Goal: Book appointment/travel/reservation

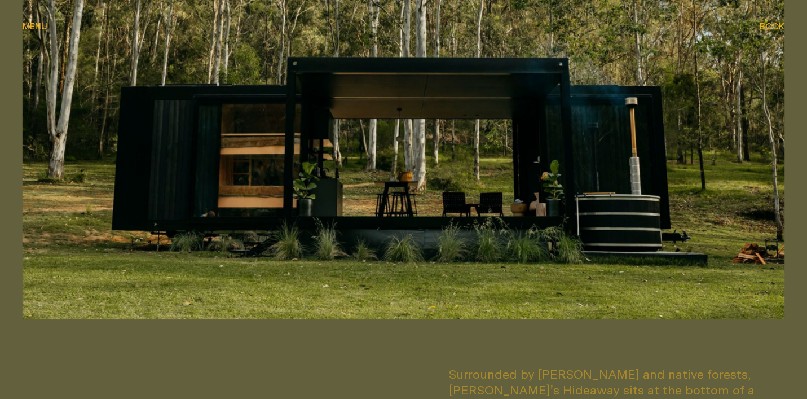
scroll to position [360, 0]
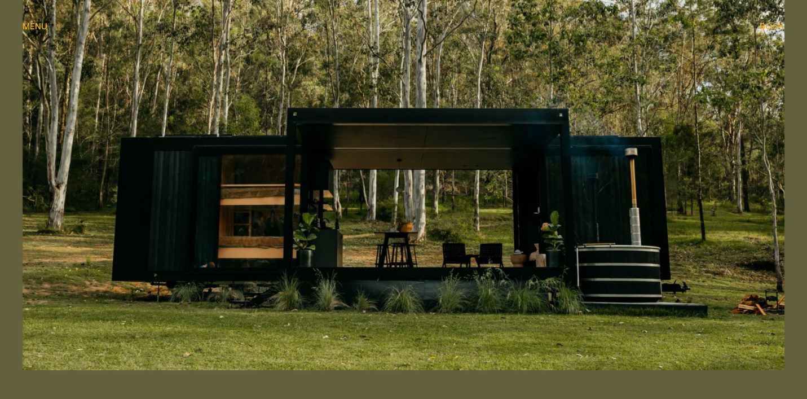
click at [409, 182] on img at bounding box center [404, 156] width 762 height 429
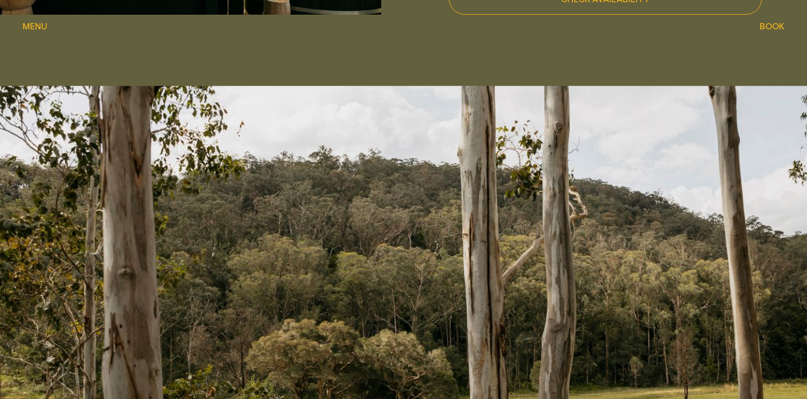
scroll to position [1144, 0]
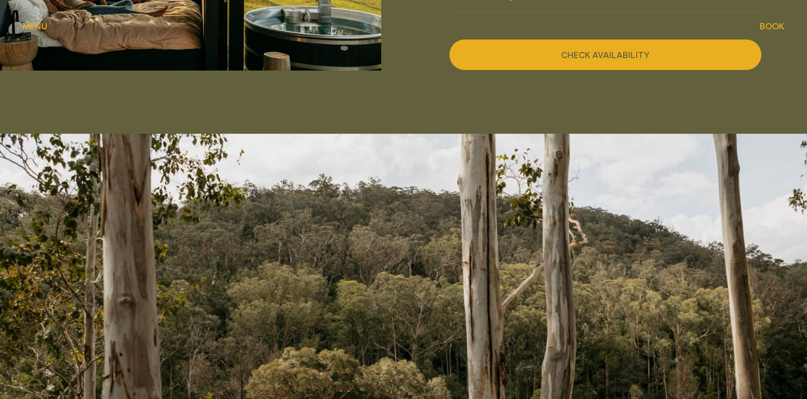
click at [553, 39] on button "Check availability" at bounding box center [606, 55] width 314 height 32
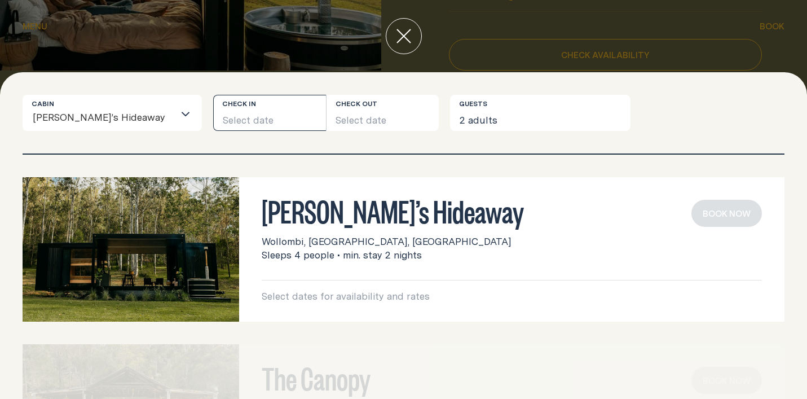
click at [244, 118] on button "Select date" at bounding box center [269, 113] width 113 height 36
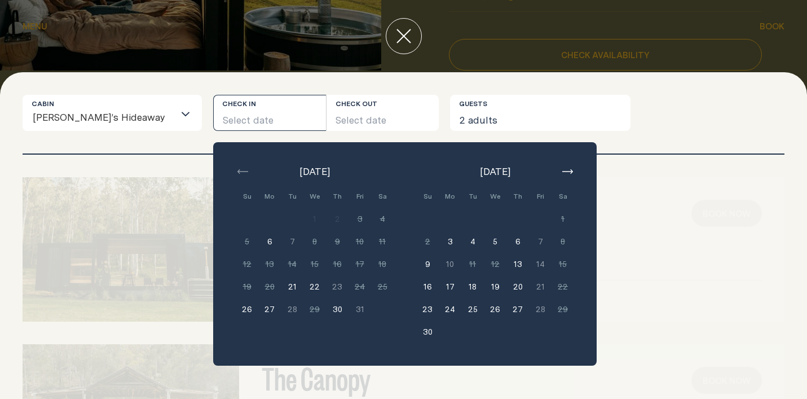
click at [258, 234] on button "6" at bounding box center [269, 241] width 23 height 23
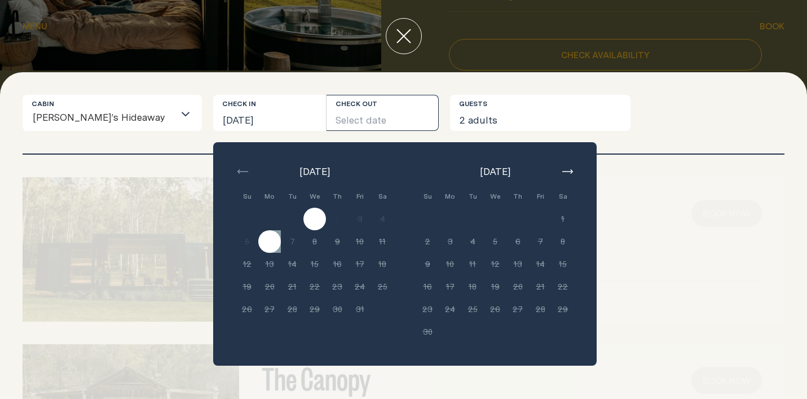
click at [322, 73] on div "Cabin [PERSON_NAME]’s Hideaway Loading... Check in [GEOGRAPHIC_DATA][DATE] Chec…" at bounding box center [403, 235] width 807 height 326
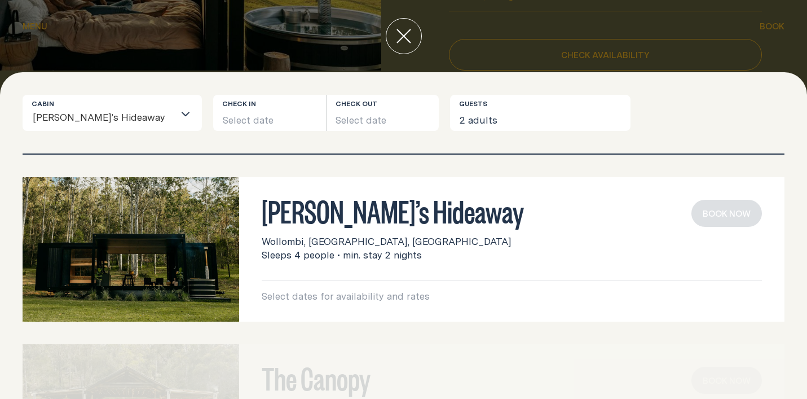
click at [175, 208] on img at bounding box center [131, 249] width 217 height 144
click at [213, 99] on button "Select date" at bounding box center [269, 113] width 113 height 36
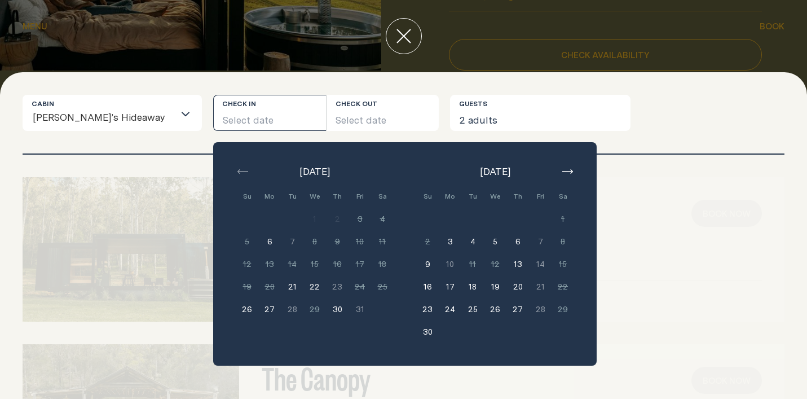
click at [258, 245] on button "6" at bounding box center [269, 241] width 23 height 23
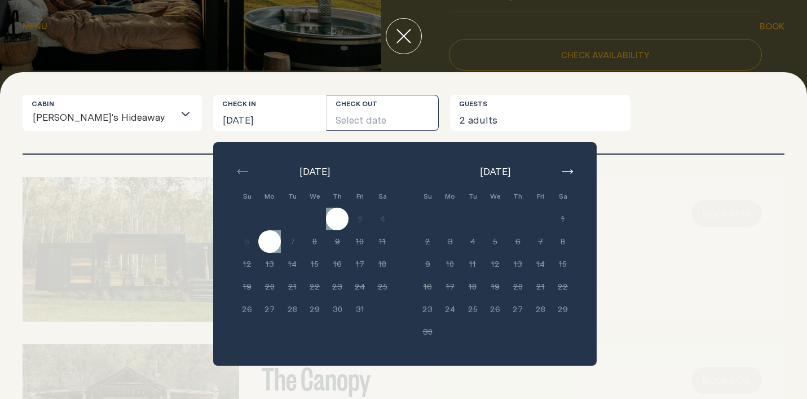
click at [386, 74] on div "Cabin [PERSON_NAME]’s Hideaway Loading... Check in [GEOGRAPHIC_DATA][DATE] Chec…" at bounding box center [403, 235] width 807 height 326
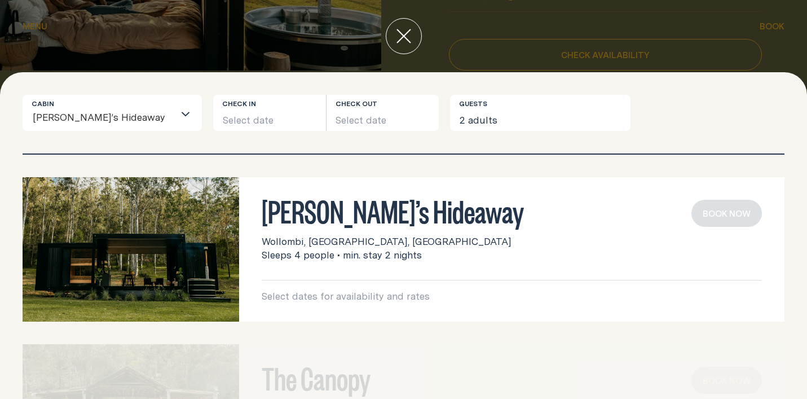
click at [186, 271] on img at bounding box center [131, 249] width 217 height 144
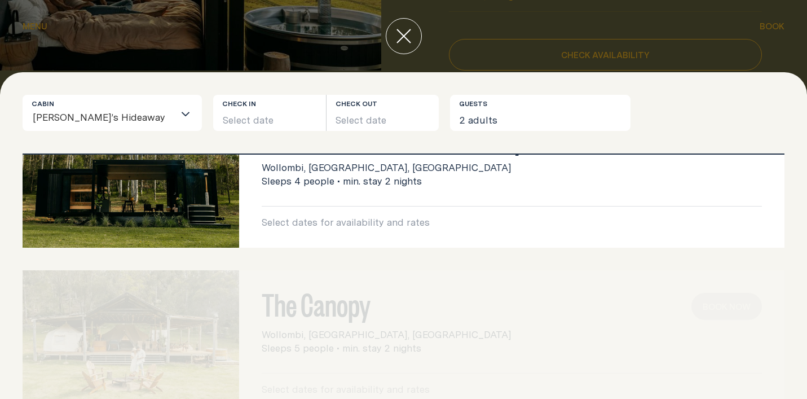
scroll to position [0, 0]
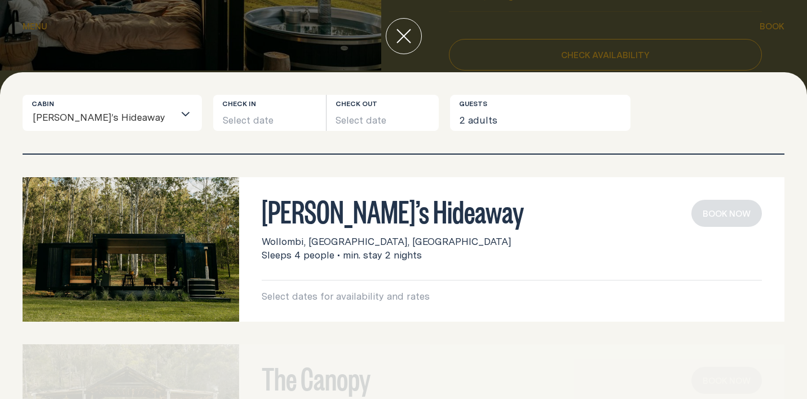
click at [294, 151] on div "Cabin [PERSON_NAME]’s Hideaway Loading... Check in Select date Check out Select…" at bounding box center [404, 124] width 762 height 59
